Goal: Communication & Community: Answer question/provide support

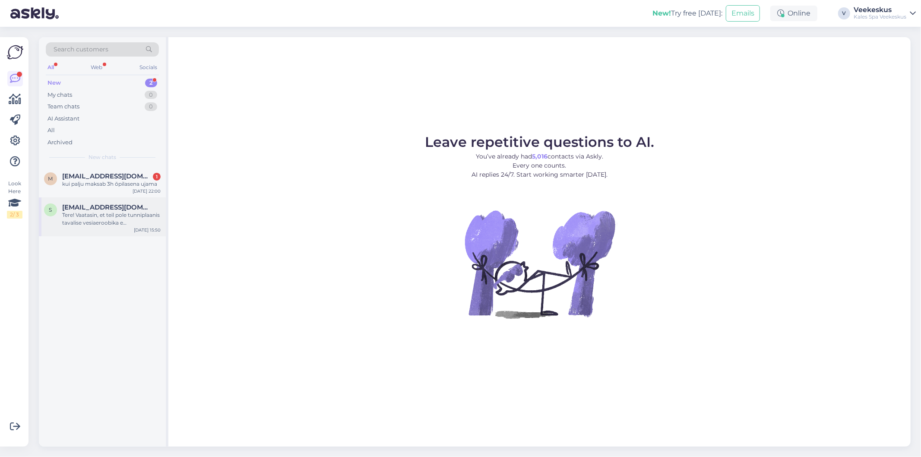
click at [108, 218] on div "Tere! Vaatasin, et teil pole tunniplaanis tavalise vesiaeroobika e AquaAerobics…" at bounding box center [111, 219] width 98 height 16
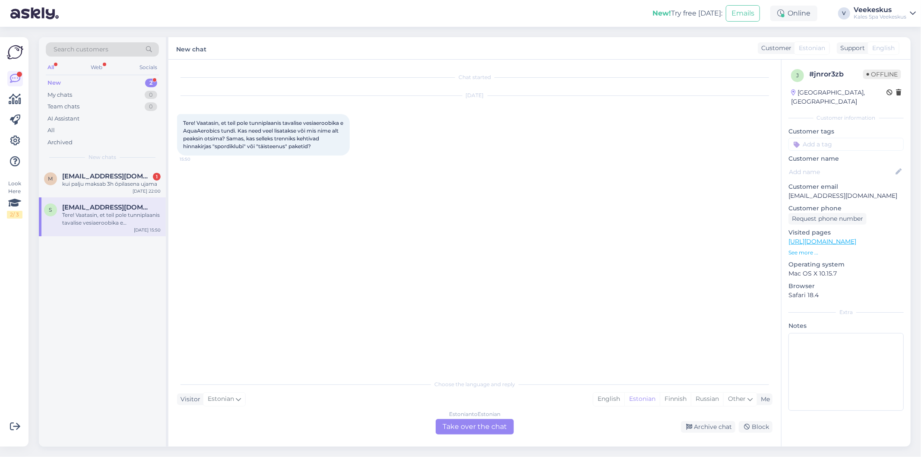
click at [464, 426] on div "Estonian to Estonian Take over the chat" at bounding box center [475, 427] width 78 height 16
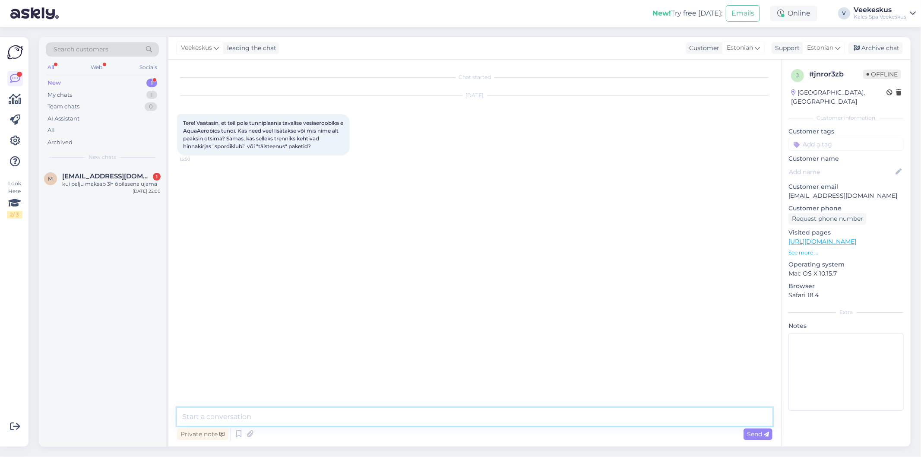
click at [247, 418] on textarea at bounding box center [474, 417] width 595 height 18
type textarea "Tere. Kõige tavalisem vesiaeroobika on meil vesivõimlemise nime all ja see tund…"
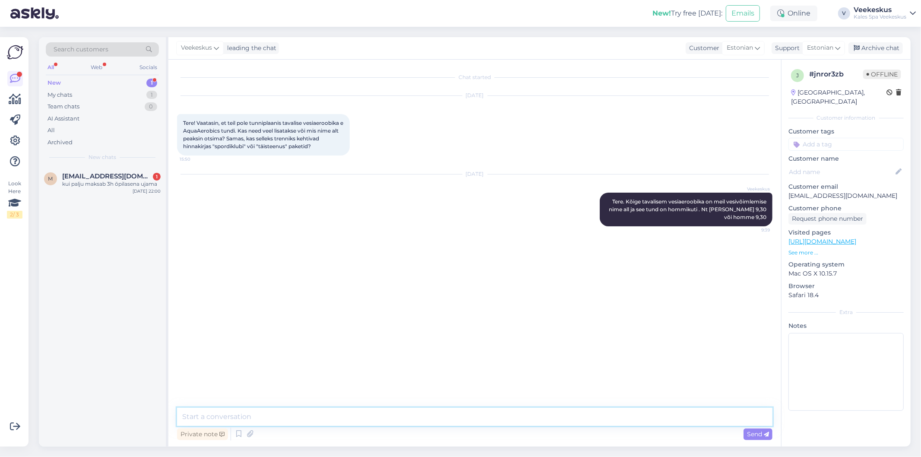
type textarea "S"
type textarea "Vesiaeroobikas saab käija spordiklubi kaardiga"
click at [137, 187] on div "kui palju maksab 3h õpilasena ujama" at bounding box center [111, 184] width 98 height 8
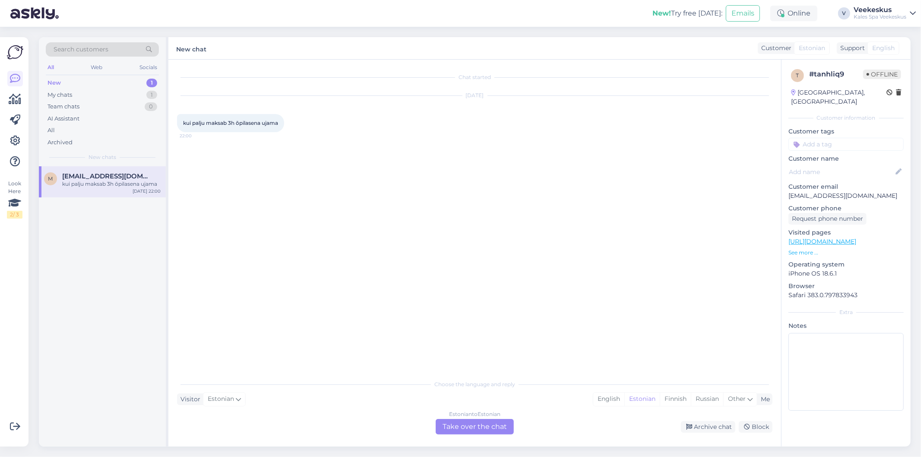
click at [481, 424] on div "Estonian to Estonian Take over the chat" at bounding box center [475, 427] width 78 height 16
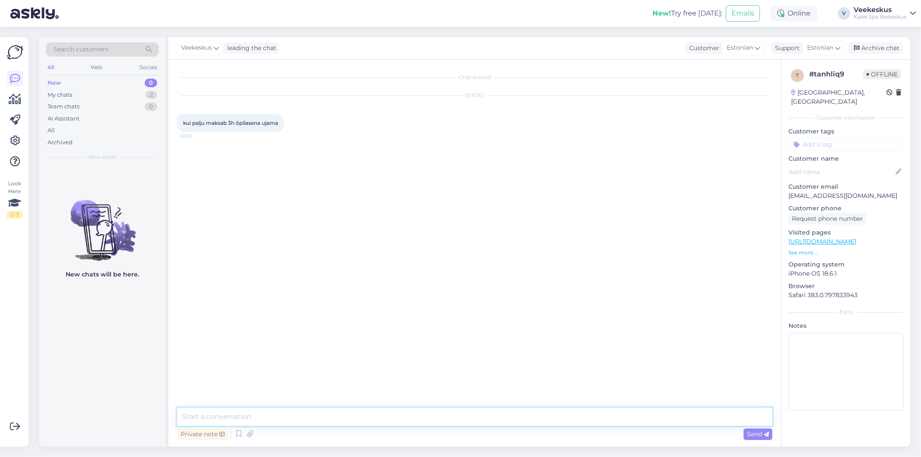
click at [256, 418] on textarea at bounding box center [474, 417] width 595 height 18
type textarea "Tere . Meil saab kohapealt osta 1,5h pileteid ja päeva pileteid"
